Goal: Task Accomplishment & Management: Manage account settings

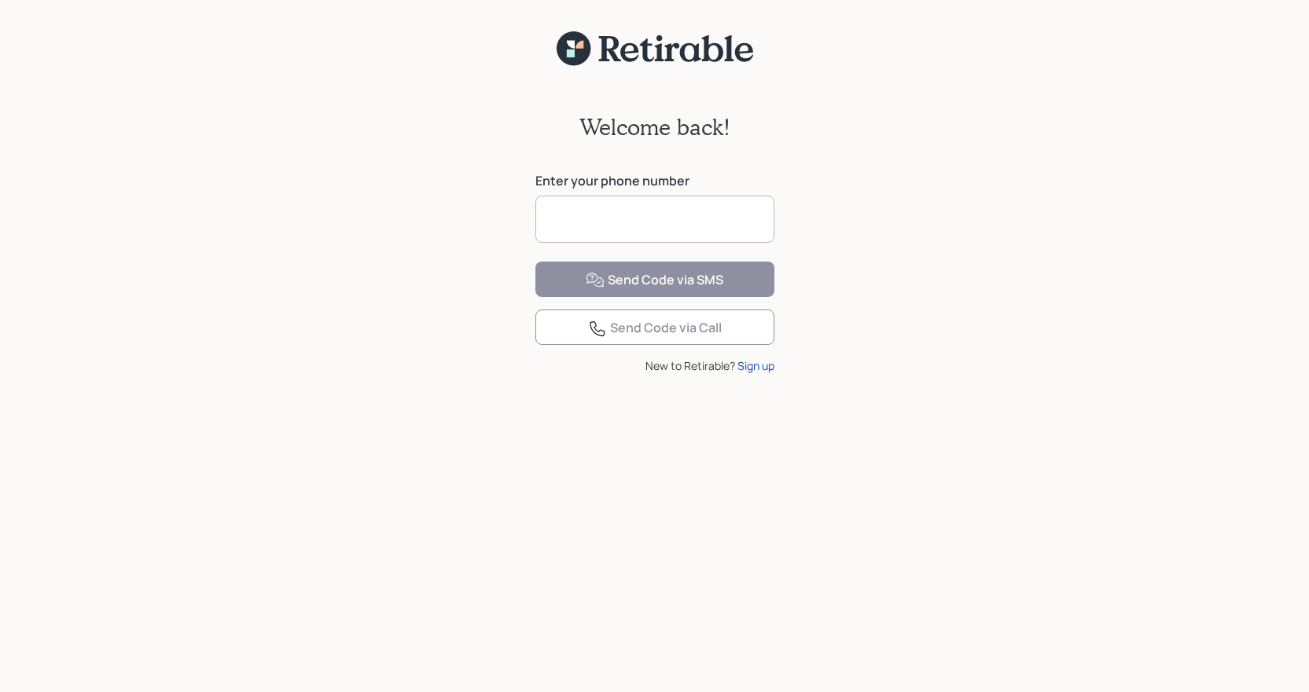
click at [722, 223] on input at bounding box center [654, 219] width 239 height 47
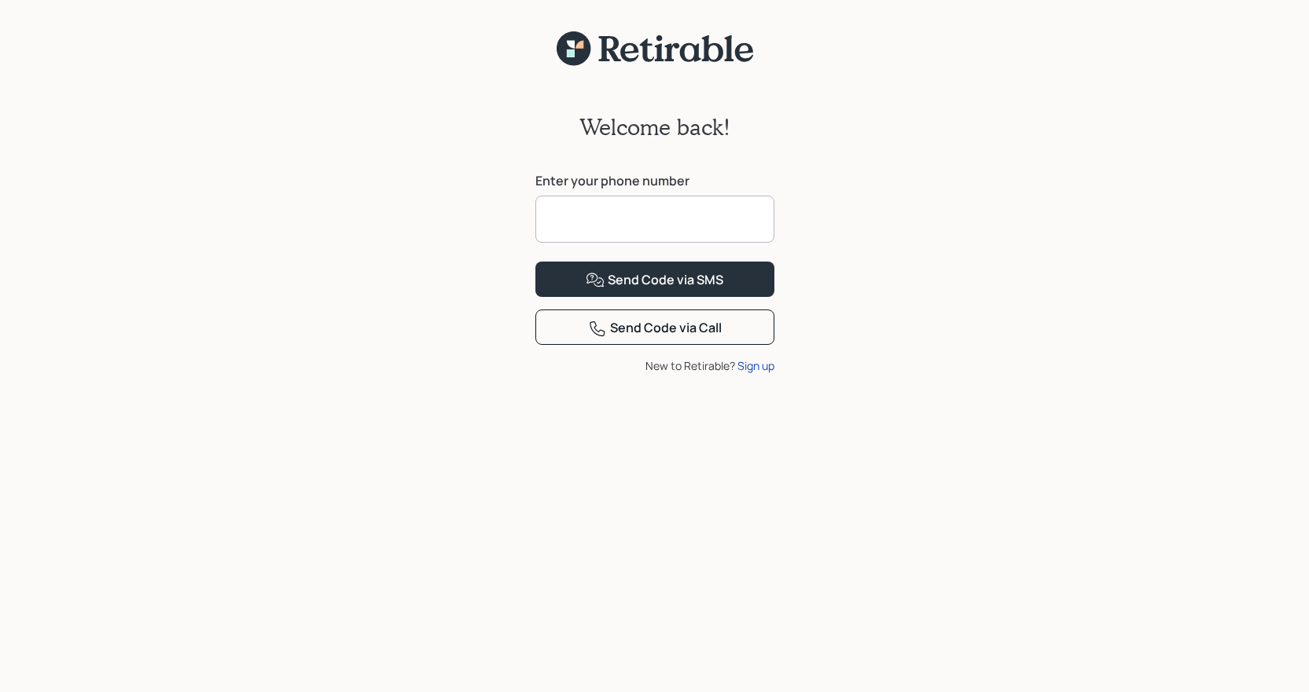
click at [722, 223] on input at bounding box center [654, 219] width 239 height 47
type input "**********"
click at [535, 262] on button "Send Code via SMS" at bounding box center [654, 279] width 239 height 35
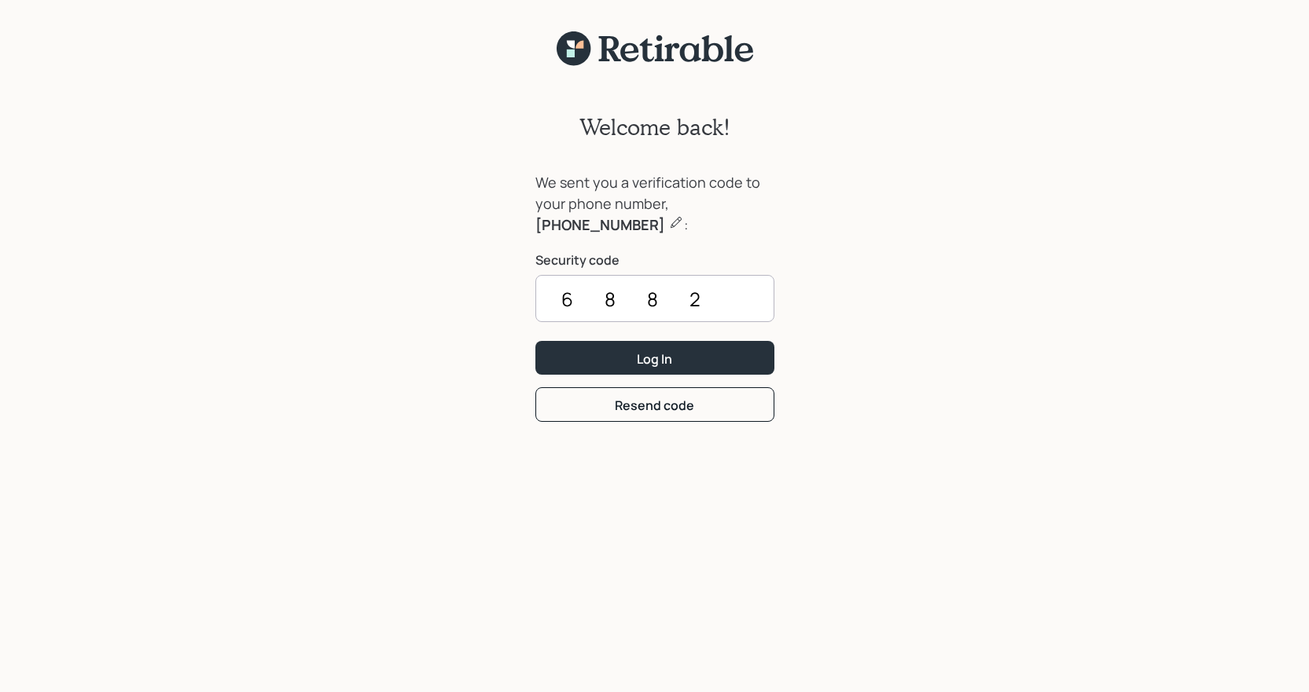
type input "6882"
click at [535, 341] on button "Log In" at bounding box center [654, 358] width 239 height 34
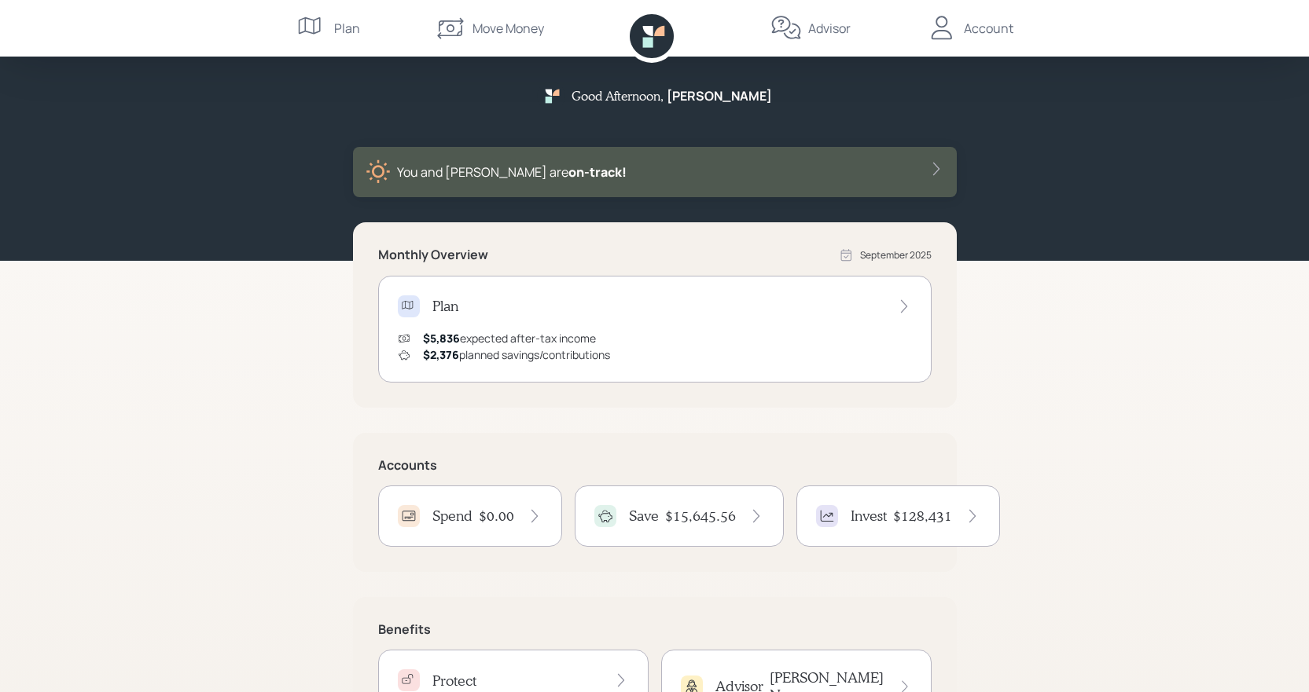
scroll to position [79, 0]
